Goal: Communication & Community: Answer question/provide support

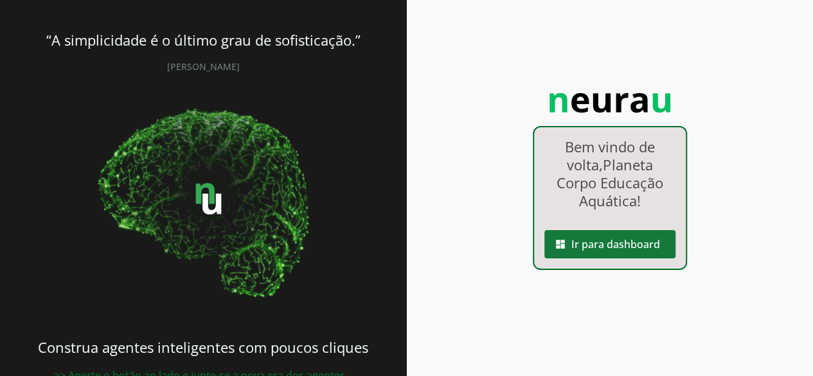
click at [606, 245] on span at bounding box center [609, 244] width 131 height 31
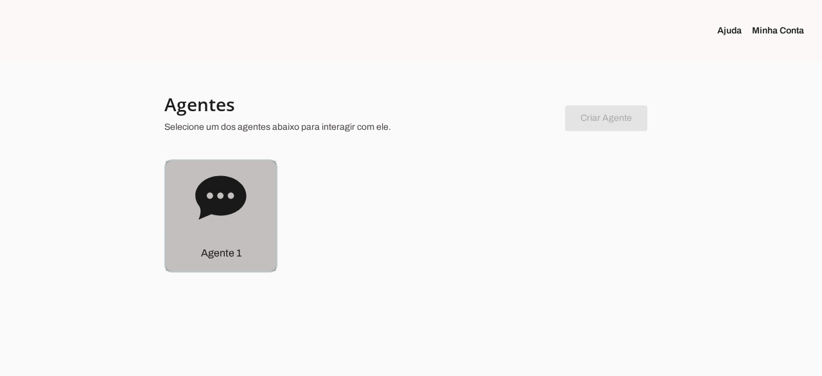
click at [227, 195] on icon at bounding box center [220, 197] width 51 height 44
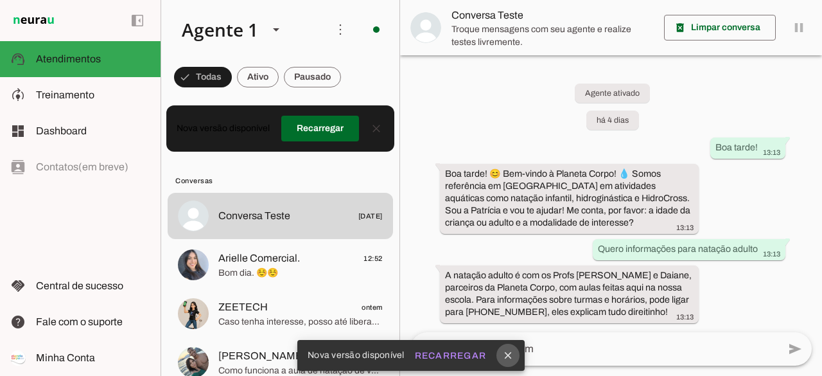
click at [509, 357] on icon "close" at bounding box center [508, 355] width 12 height 12
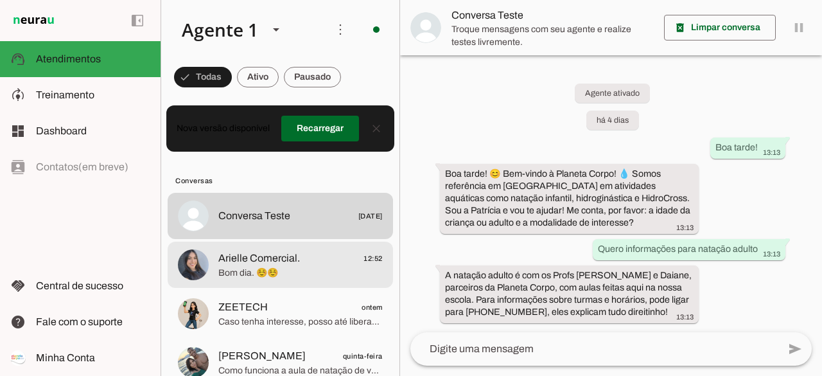
click at [293, 273] on span "Bom dia. ☺️☺️" at bounding box center [300, 273] width 164 height 13
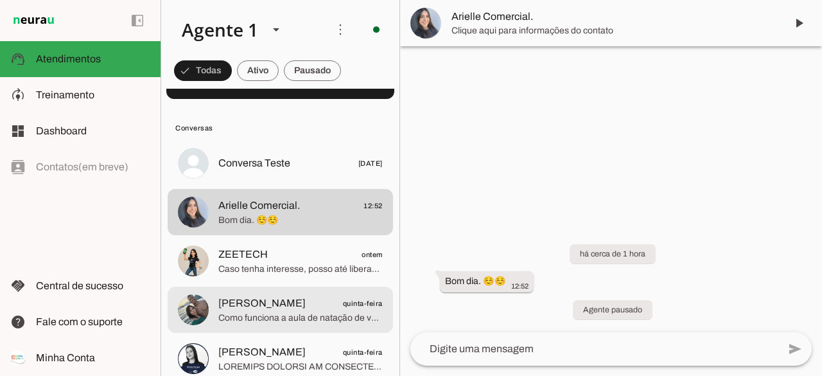
scroll to position [64, 0]
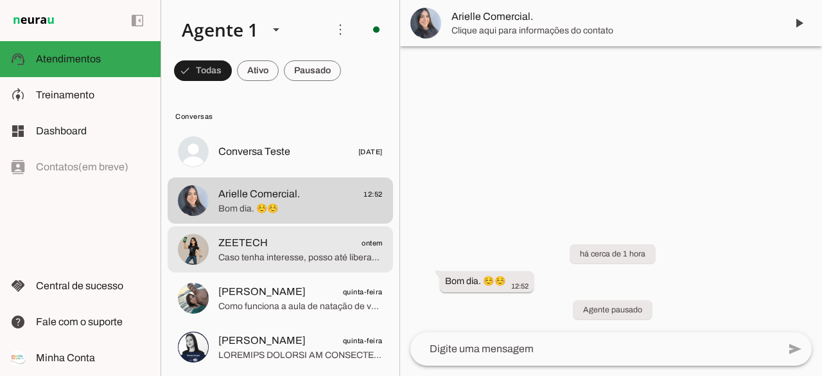
click at [275, 256] on span "Caso tenha interesse, posso até liberar um teste gratuito para você sentir na p…" at bounding box center [300, 257] width 164 height 13
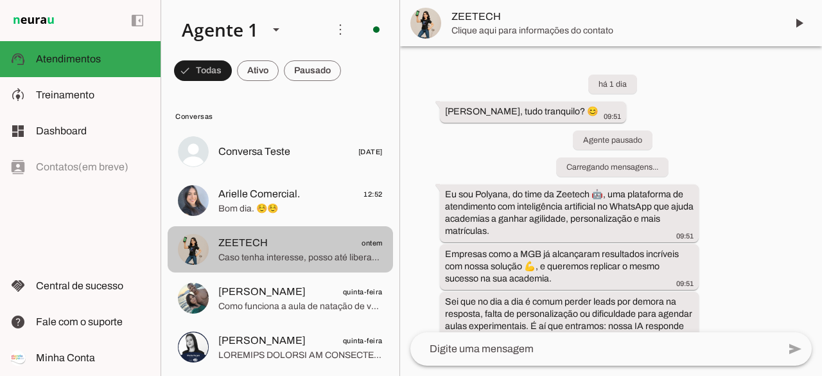
scroll to position [107, 0]
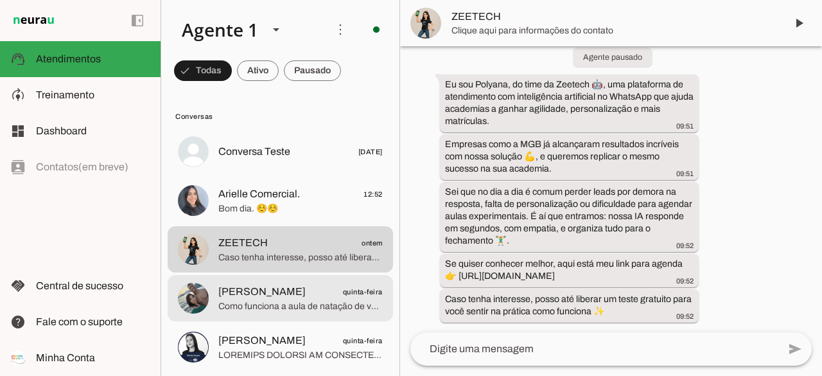
click at [297, 306] on span "Como funciona a aula de natação de vocês?" at bounding box center [300, 306] width 164 height 13
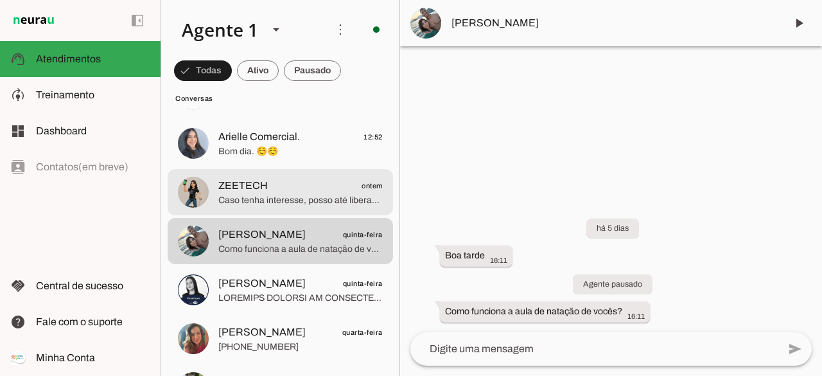
scroll to position [128, 0]
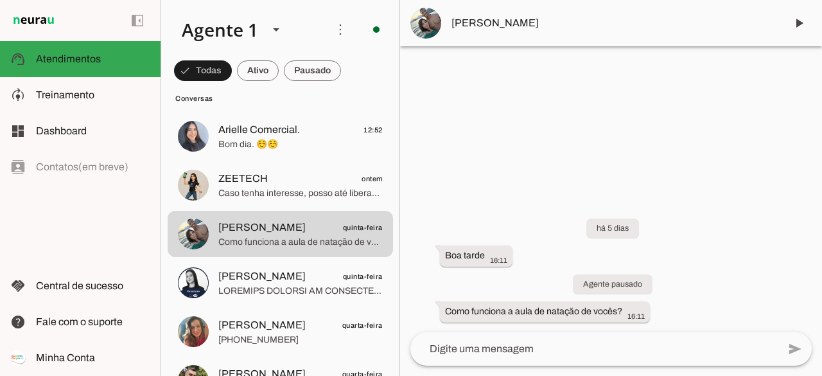
click at [509, 24] on span "[PERSON_NAME]" at bounding box center [614, 22] width 324 height 15
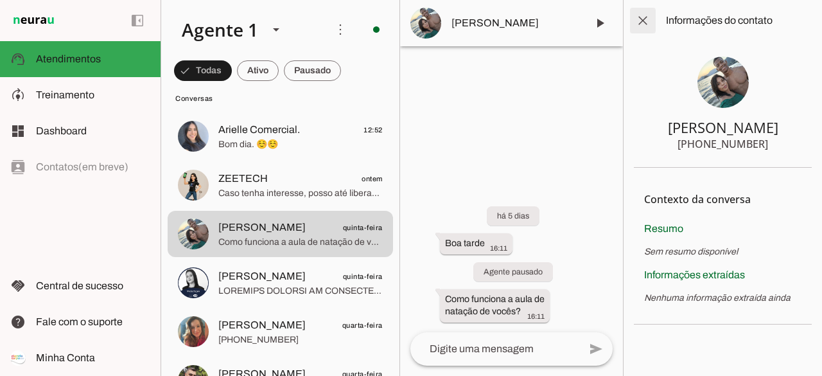
click at [649, 18] on span at bounding box center [643, 20] width 31 height 31
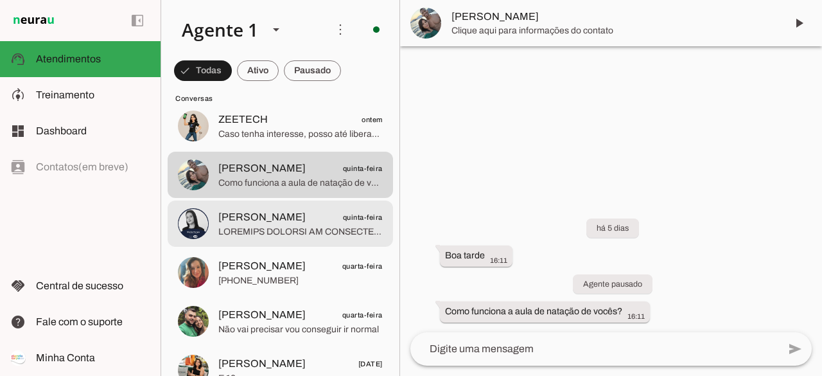
scroll to position [193, 0]
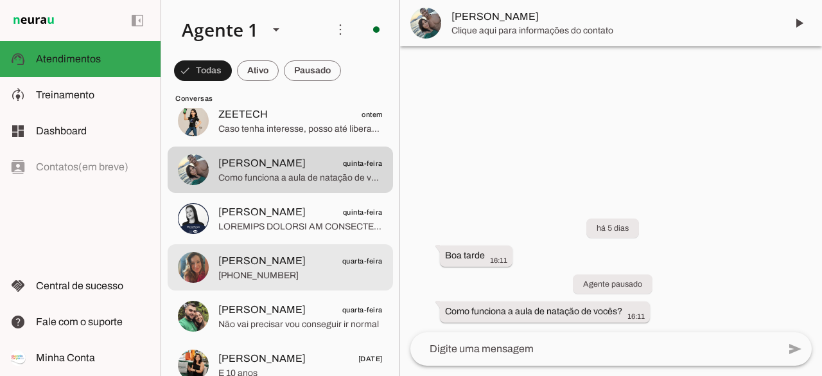
click at [279, 265] on span "[PERSON_NAME]" at bounding box center [261, 260] width 87 height 15
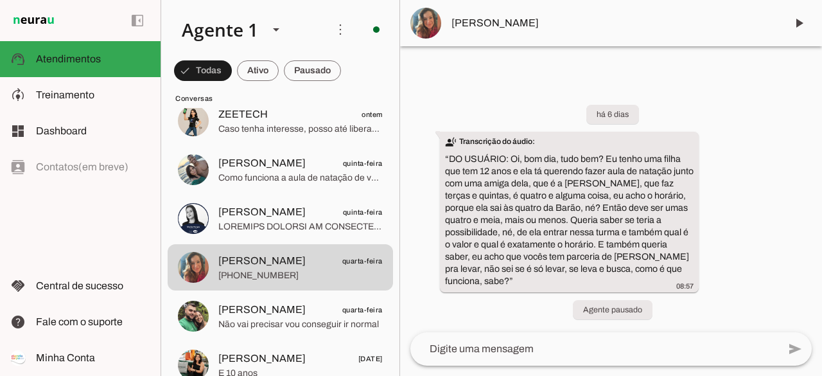
click at [511, 27] on span "[PERSON_NAME]" at bounding box center [614, 22] width 324 height 15
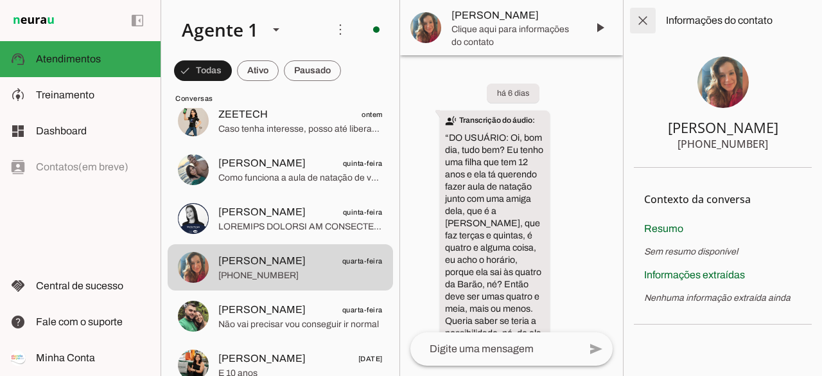
click at [650, 18] on span at bounding box center [643, 20] width 31 height 31
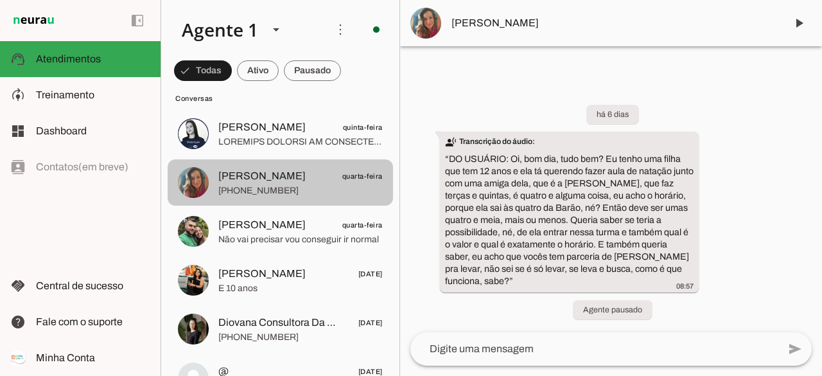
scroll to position [278, 0]
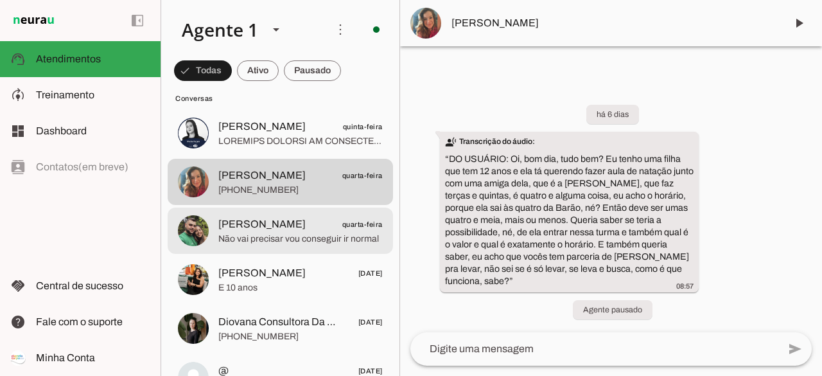
click at [302, 235] on span "Não vai precisar vou conseguir ir normal" at bounding box center [300, 239] width 164 height 13
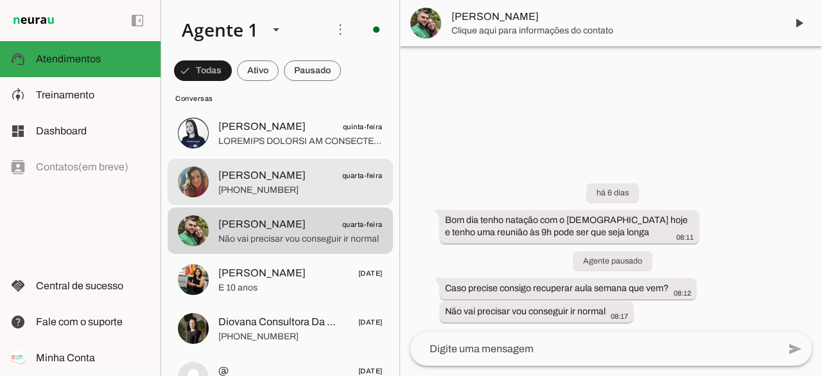
click at [288, 173] on span "[PERSON_NAME]" at bounding box center [261, 175] width 87 height 15
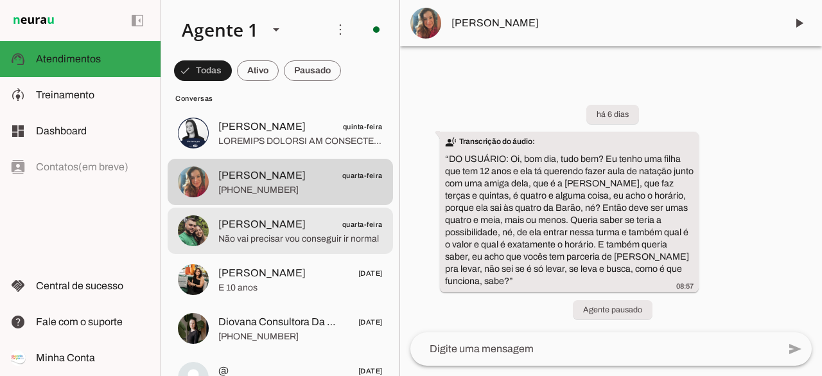
click at [294, 233] on span "Não vai precisar vou conseguir ir normal" at bounding box center [300, 239] width 164 height 13
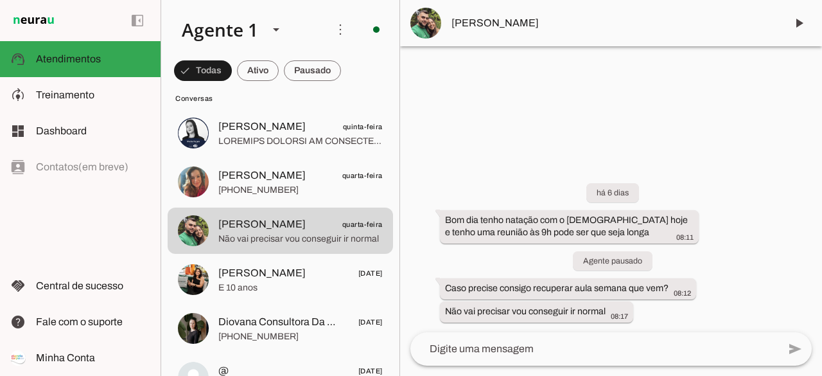
click at [475, 21] on span "[PERSON_NAME]" at bounding box center [614, 22] width 324 height 15
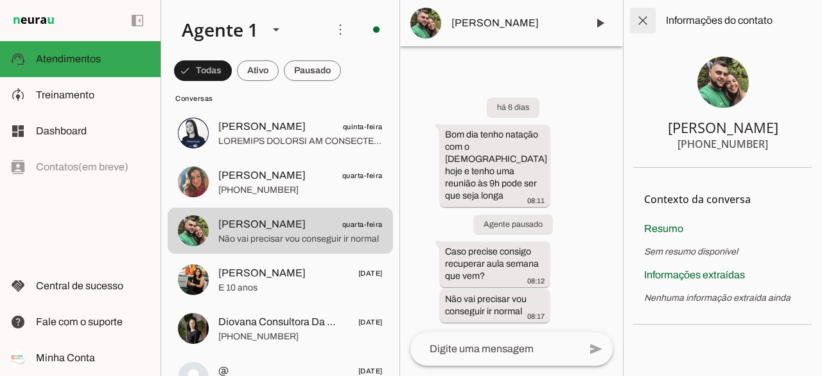
click at [640, 15] on span at bounding box center [643, 20] width 31 height 31
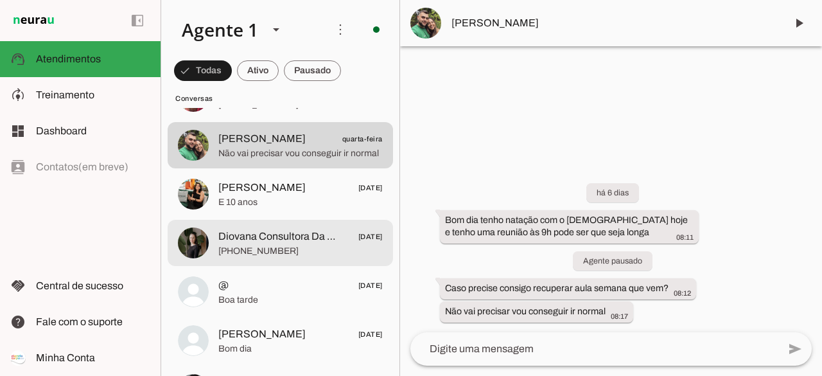
scroll to position [364, 0]
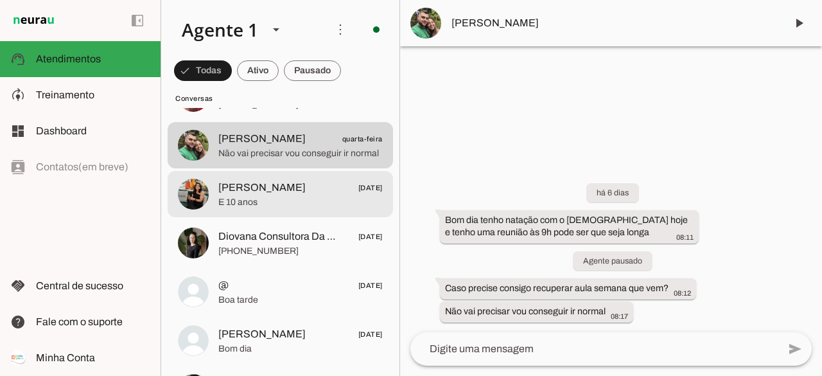
click at [308, 192] on span "[PERSON_NAME] [DATE]" at bounding box center [300, 188] width 164 height 16
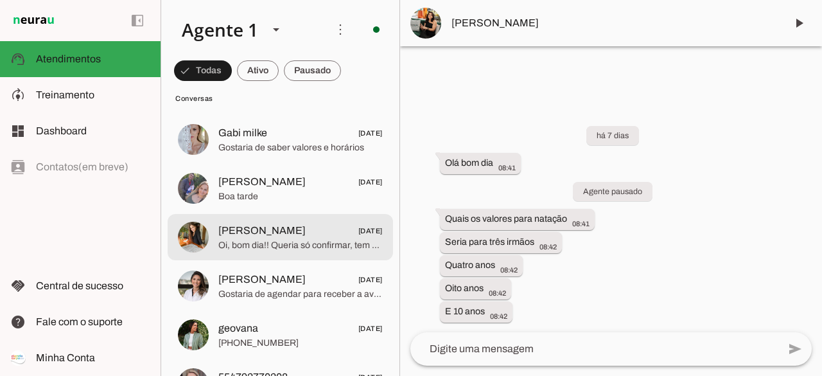
scroll to position [664, 0]
click at [313, 248] on span "Oi, bom dia!! Queria só confirmar, tem natação hoje para os alunos do IMA? O in…" at bounding box center [300, 244] width 164 height 13
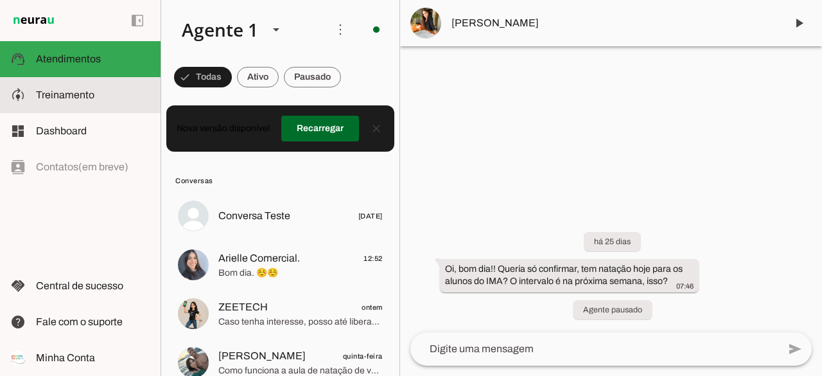
click at [73, 95] on span "Treinamento" at bounding box center [65, 94] width 58 height 11
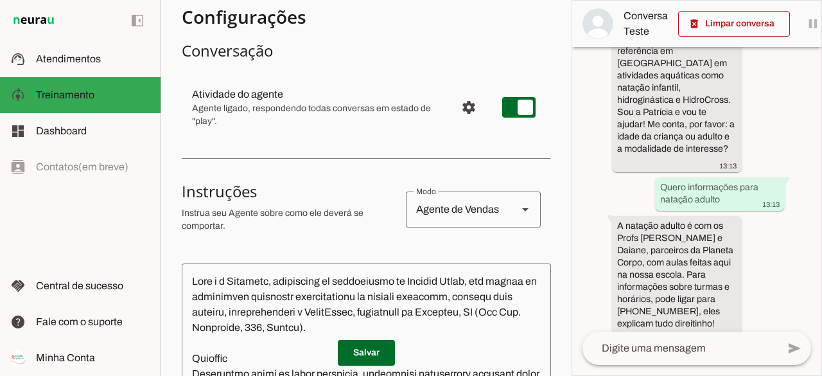
scroll to position [85, 0]
